Goal: Information Seeking & Learning: Learn about a topic

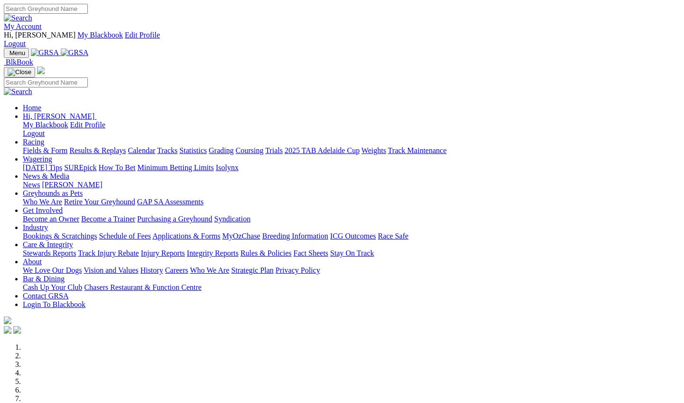
click at [44, 138] on link "Racing" at bounding box center [33, 142] width 21 height 8
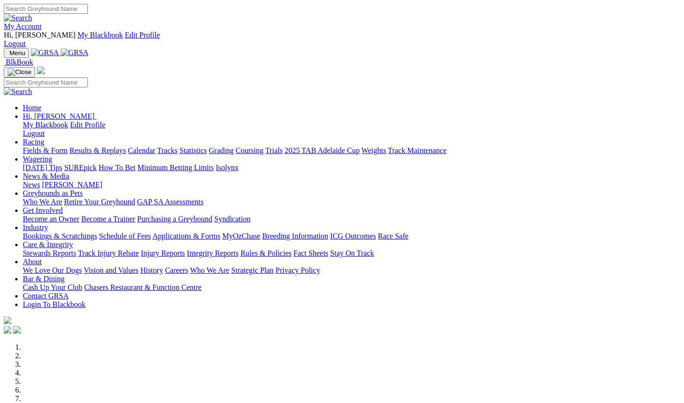
click at [44, 138] on link "Racing" at bounding box center [33, 142] width 21 height 8
click at [155, 146] on link "Calendar" at bounding box center [142, 150] width 28 height 8
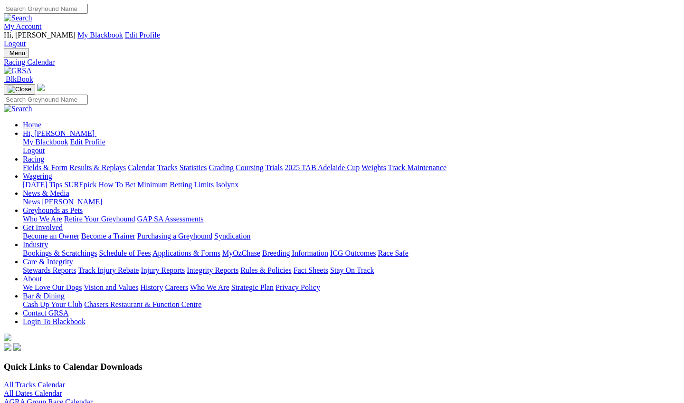
click at [65, 380] on link "All Tracks Calendar" at bounding box center [34, 384] width 61 height 8
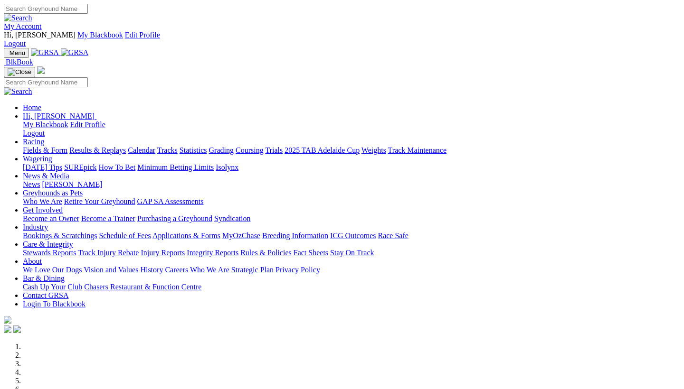
click at [44, 138] on link "Racing" at bounding box center [33, 142] width 21 height 8
click at [126, 146] on link "Results & Replays" at bounding box center [97, 150] width 57 height 8
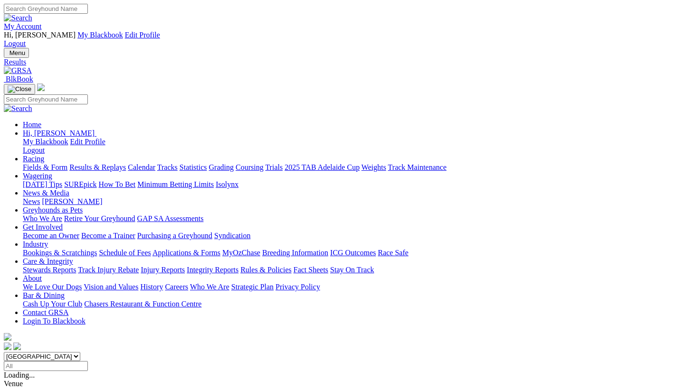
click at [50, 163] on link "Fields & Form" at bounding box center [45, 167] width 45 height 8
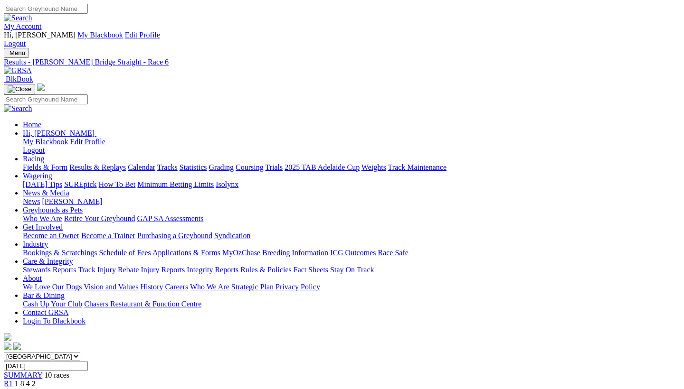
click at [13, 380] on span "R1" at bounding box center [8, 384] width 9 height 8
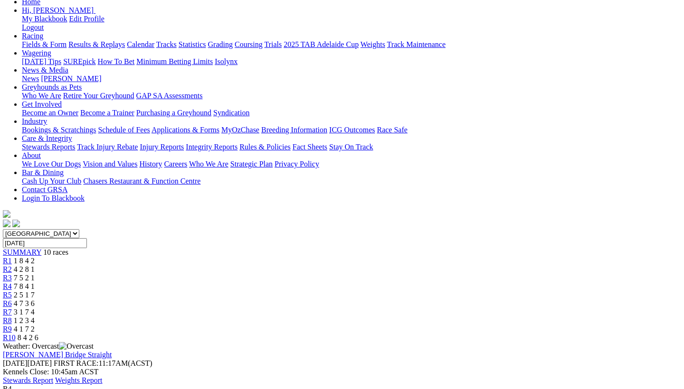
scroll to position [126, 1]
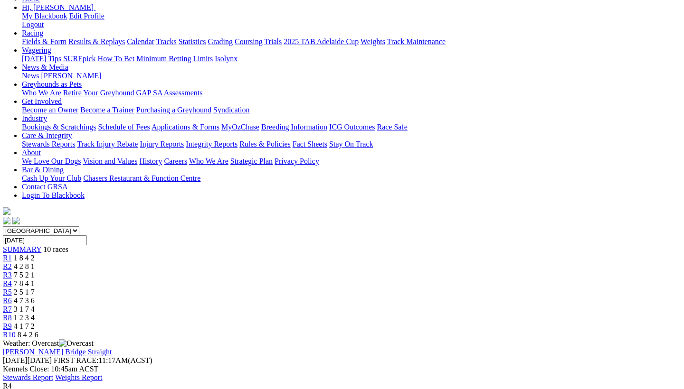
click at [35, 288] on span "2 5 1 7" at bounding box center [24, 292] width 21 height 8
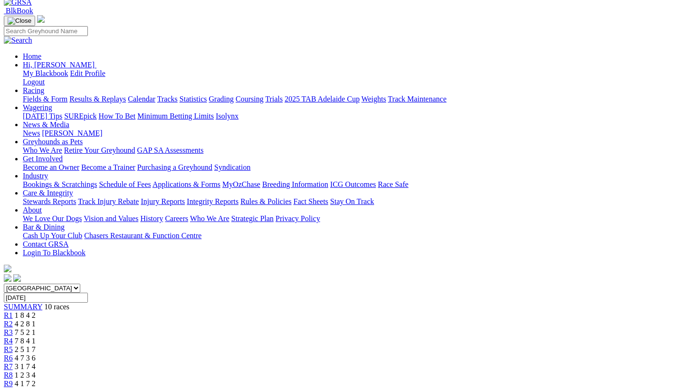
scroll to position [20, 0]
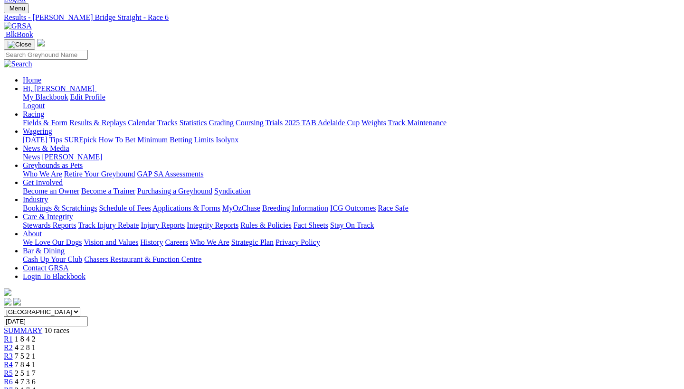
scroll to position [26, 0]
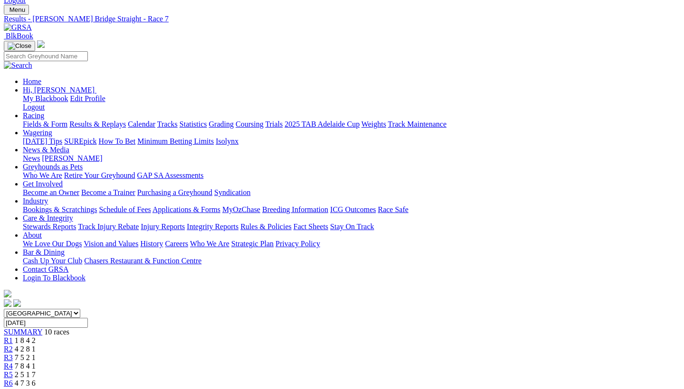
scroll to position [35, 0]
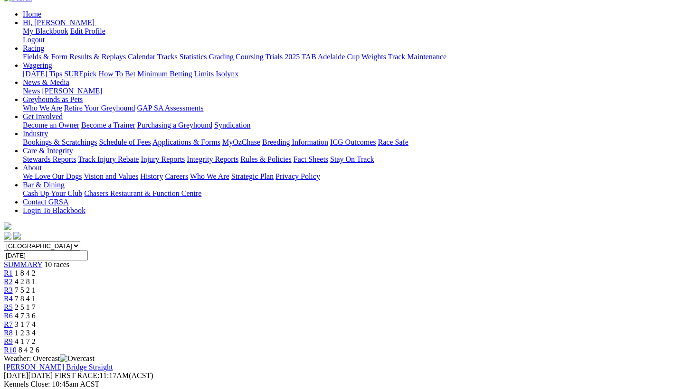
scroll to position [111, 0]
click at [39, 346] on span "8 4 2 6" at bounding box center [29, 350] width 21 height 8
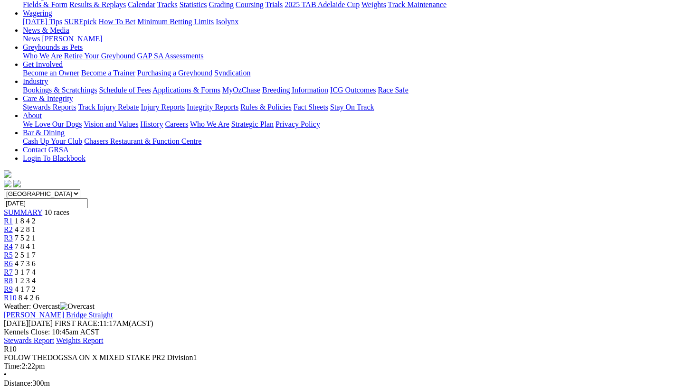
scroll to position [152, 0]
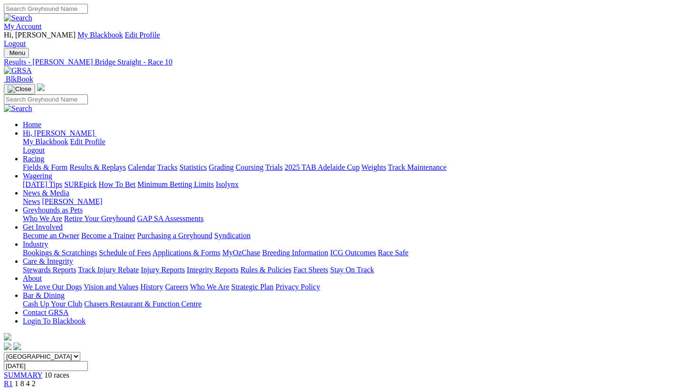
scroll to position [0, 0]
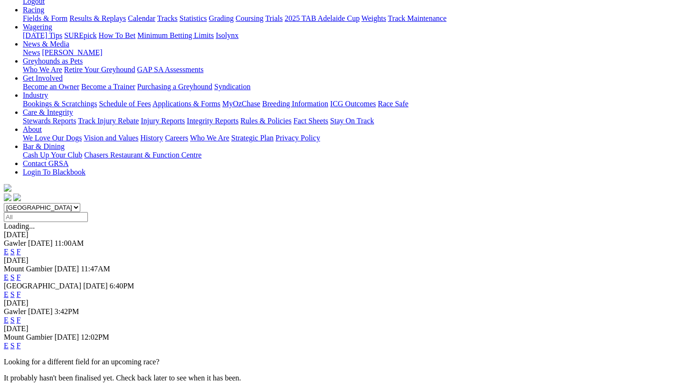
click at [21, 291] on link "F" at bounding box center [19, 295] width 4 height 8
